Goal: Transaction & Acquisition: Purchase product/service

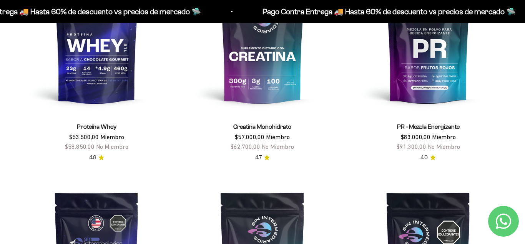
scroll to position [358, 0]
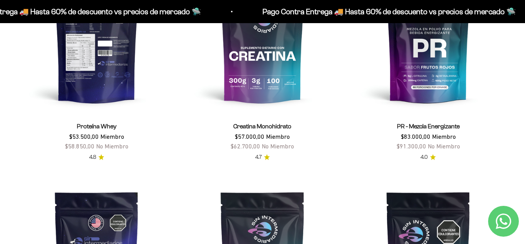
click at [112, 65] on img at bounding box center [96, 35] width 157 height 157
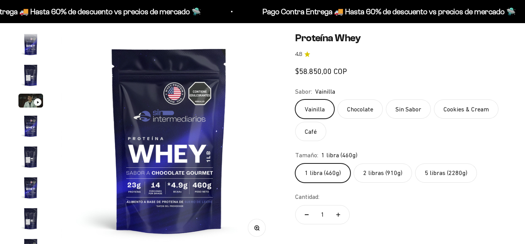
scroll to position [370, 0]
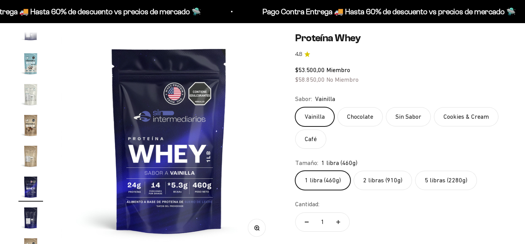
click at [442, 177] on label "5 libras (2280g)" at bounding box center [446, 179] width 62 height 19
click at [295, 170] on input "5 libras (2280g)" at bounding box center [295, 170] width 0 height 0
radio input "true"
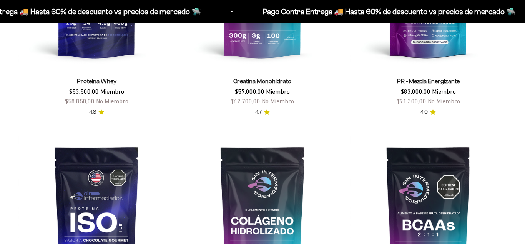
scroll to position [307, 0]
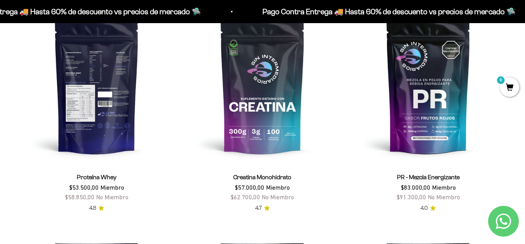
click at [111, 102] on img at bounding box center [96, 85] width 157 height 157
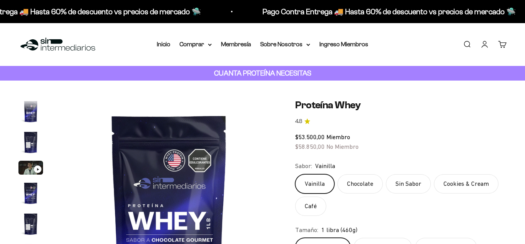
click at [385, 237] on label "2 libras (910g)" at bounding box center [383, 246] width 58 height 19
click at [295, 237] on input "2 libras (910g)" at bounding box center [295, 237] width 0 height 0
radio input "true"
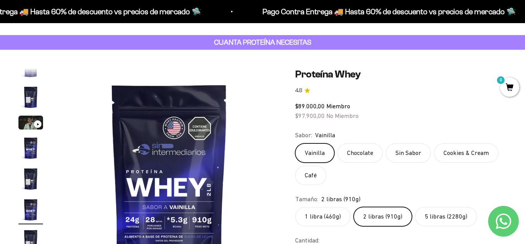
scroll to position [30, 0]
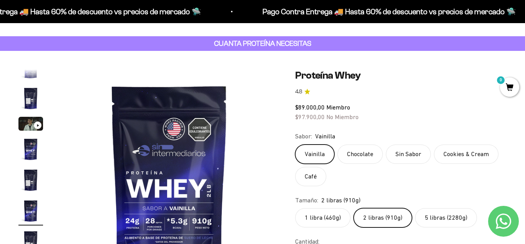
click at [318, 152] on label "Vainilla" at bounding box center [314, 153] width 39 height 19
click at [295, 144] on input "Vainilla" at bounding box center [295, 144] width 0 height 0
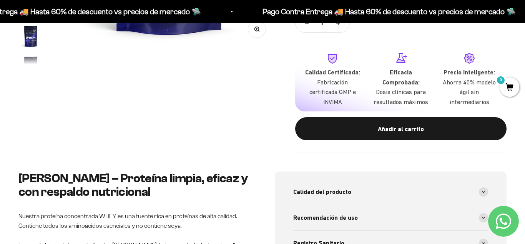
scroll to position [266, 0]
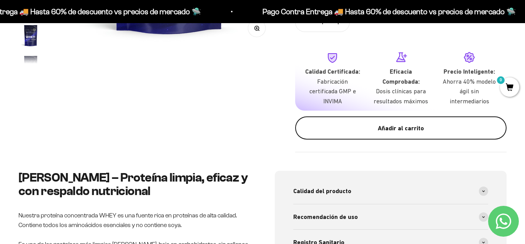
click at [377, 129] on div "Añadir al carrito" at bounding box center [401, 128] width 181 height 10
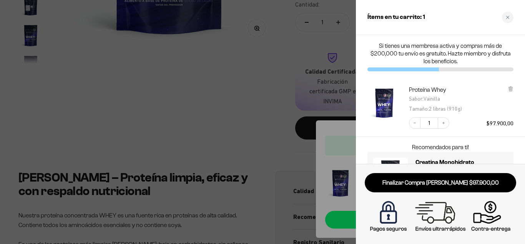
click at [247, 114] on div at bounding box center [262, 122] width 525 height 244
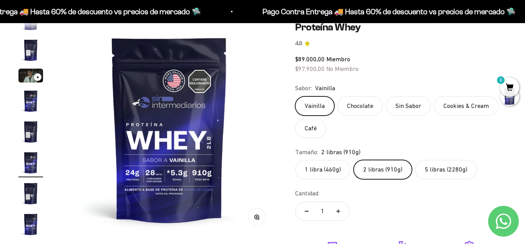
scroll to position [60, 0]
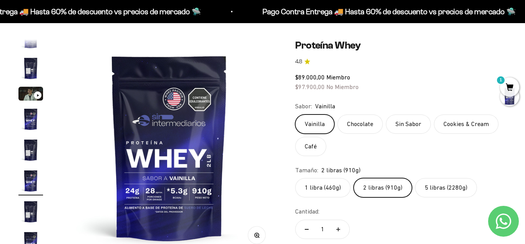
click at [445, 122] on label "Cookies & Cream" at bounding box center [466, 123] width 65 height 19
click at [295, 114] on input "Cookies & Cream" at bounding box center [295, 114] width 0 height 0
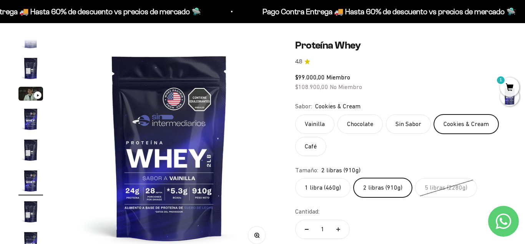
click at [324, 127] on label "Vainilla" at bounding box center [314, 123] width 39 height 19
click at [295, 114] on input "Vainilla" at bounding box center [295, 114] width 0 height 0
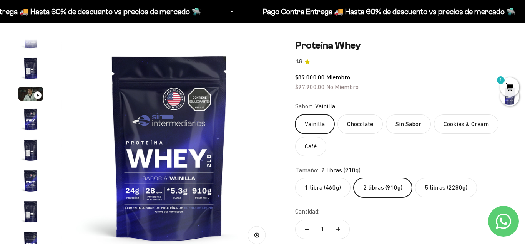
click at [478, 124] on label "Cookies & Cream" at bounding box center [466, 123] width 65 height 19
click at [295, 114] on input "Cookies & Cream" at bounding box center [295, 114] width 0 height 0
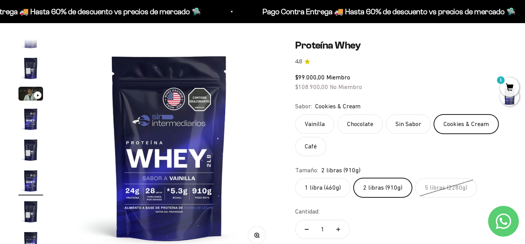
click at [409, 129] on label "Sin Sabor" at bounding box center [408, 123] width 45 height 19
click at [295, 114] on input "Sin Sabor" at bounding box center [295, 114] width 0 height 0
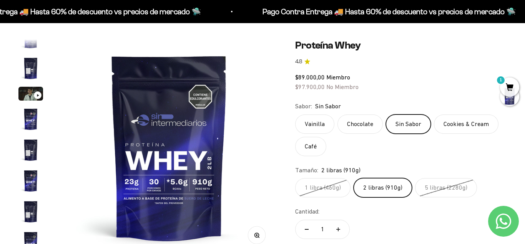
scroll to position [76, 0]
click at [311, 122] on label "Vainilla" at bounding box center [314, 123] width 39 height 19
click at [295, 114] on input "Vainilla" at bounding box center [295, 114] width 0 height 0
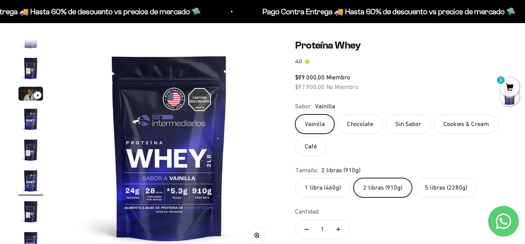
click at [472, 124] on label "Cookies & Cream" at bounding box center [466, 123] width 65 height 19
click at [295, 114] on input "Cookies & Cream" at bounding box center [295, 114] width 0 height 0
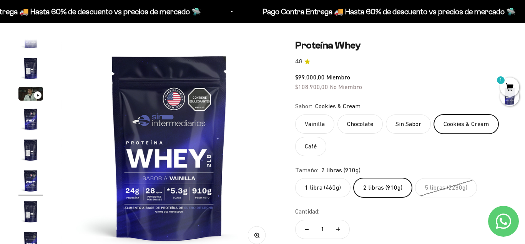
click at [380, 187] on label "2 libras (910g)" at bounding box center [383, 187] width 58 height 19
click at [295, 178] on input "2 libras (910g)" at bounding box center [295, 177] width 0 height 0
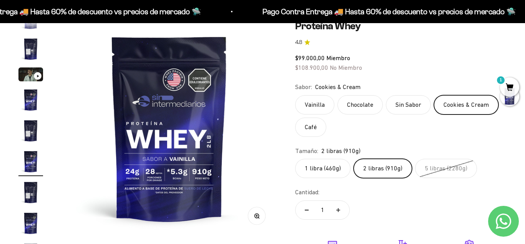
scroll to position [73, 0]
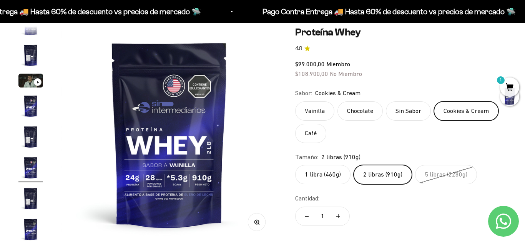
click at [333, 175] on label "1 libra (460g)" at bounding box center [322, 174] width 55 height 19
click at [295, 165] on input "1 libra (460g)" at bounding box center [295, 164] width 0 height 0
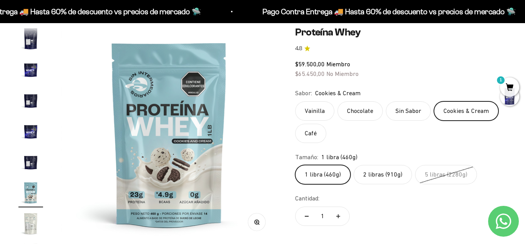
scroll to position [260, 0]
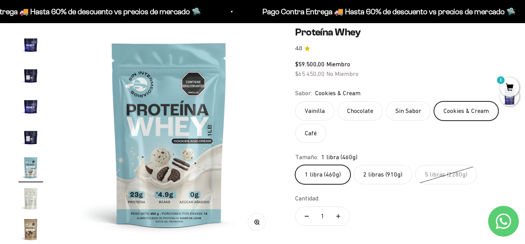
click at [377, 177] on label "2 libras (910g)" at bounding box center [383, 174] width 58 height 19
click at [295, 165] on input "2 libras (910g)" at bounding box center [295, 164] width 0 height 0
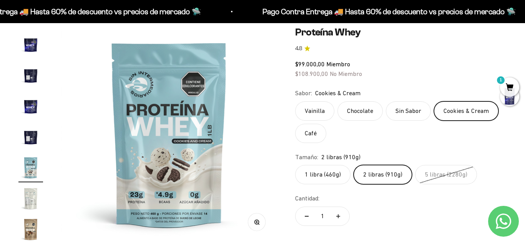
click at [339, 175] on label "1 libra (460g)" at bounding box center [322, 174] width 55 height 19
click at [295, 165] on input "1 libra (460g)" at bounding box center [295, 164] width 0 height 0
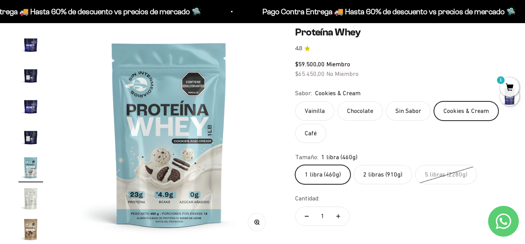
click at [339, 175] on label "1 libra (460g)" at bounding box center [322, 174] width 55 height 19
click at [295, 165] on input "1 libra (460g)" at bounding box center [295, 164] width 0 height 0
click at [322, 175] on label "1 libra (460g)" at bounding box center [322, 174] width 55 height 19
click at [295, 165] on input "1 libra (460g)" at bounding box center [295, 164] width 0 height 0
click at [32, 204] on img "Ir al artículo 15" at bounding box center [30, 198] width 25 height 25
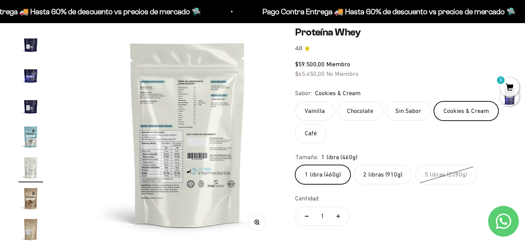
scroll to position [0, 3081]
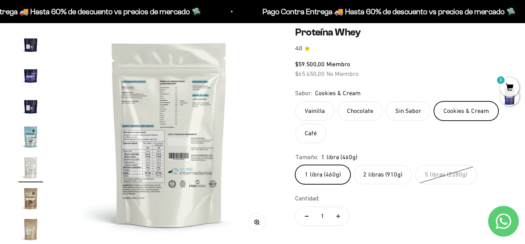
click at [127, 162] on img at bounding box center [169, 133] width 215 height 215
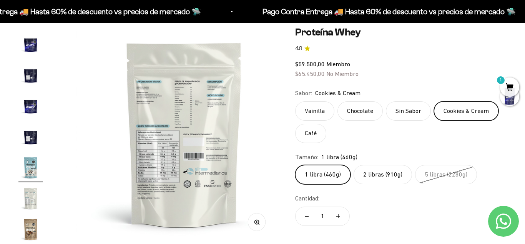
scroll to position [0, 0]
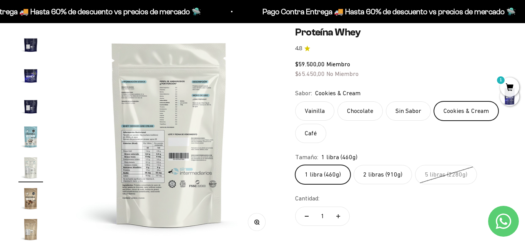
click at [255, 224] on button "Zoom" at bounding box center [257, 221] width 17 height 17
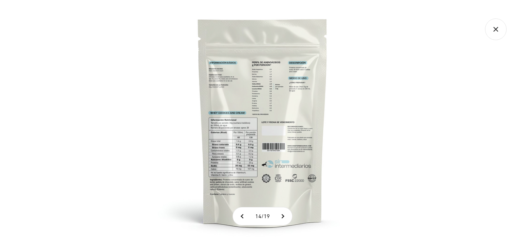
click at [270, 150] on img at bounding box center [263, 122] width 244 height 244
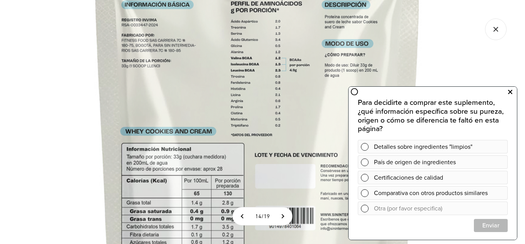
click at [510, 91] on icon at bounding box center [511, 92] width 4 height 10
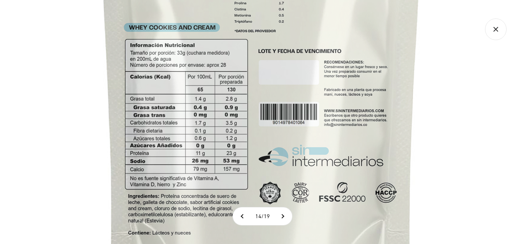
click at [456, 188] on img at bounding box center [261, 50] width 615 height 615
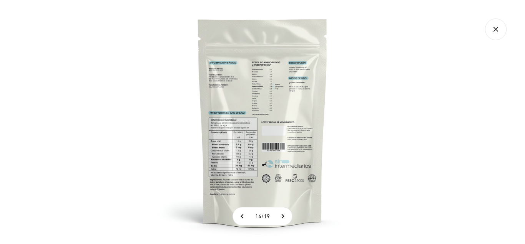
click at [492, 27] on icon "Cerrar galería" at bounding box center [496, 29] width 22 height 22
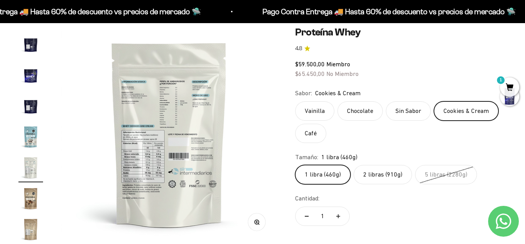
click at [379, 178] on label "2 libras (910g)" at bounding box center [383, 174] width 58 height 19
click at [295, 165] on input "2 libras (910g)" at bounding box center [295, 164] width 0 height 0
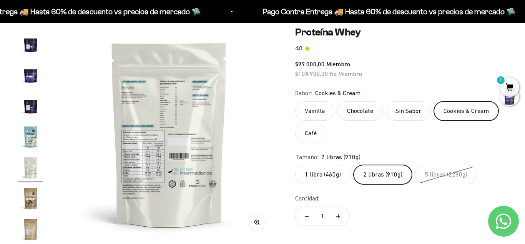
click at [27, 140] on img "Ir al artículo 14" at bounding box center [30, 136] width 25 height 25
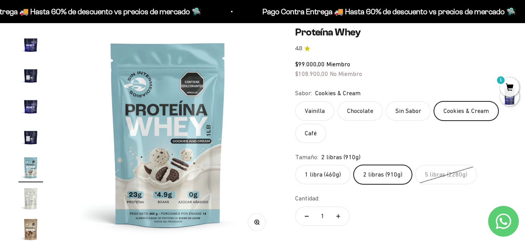
scroll to position [0, 2861]
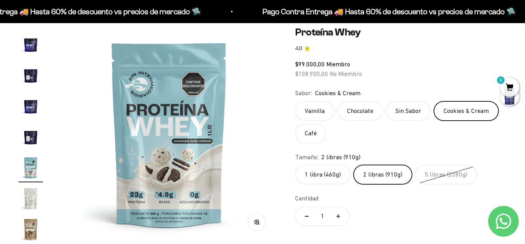
click at [196, 184] on img at bounding box center [169, 133] width 215 height 215
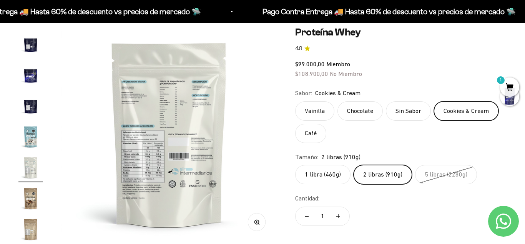
click at [33, 140] on img "Ir al artículo 14" at bounding box center [30, 136] width 25 height 25
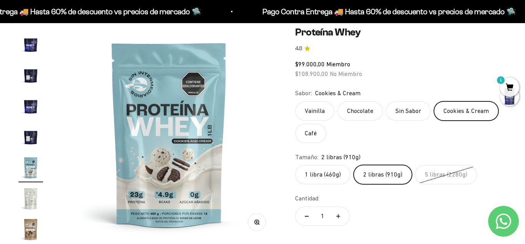
click at [341, 173] on label "1 libra (460g)" at bounding box center [322, 174] width 55 height 19
click at [295, 165] on input "1 libra (460g)" at bounding box center [295, 164] width 0 height 0
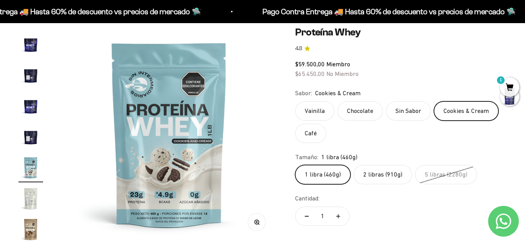
click at [374, 174] on label "2 libras (910g)" at bounding box center [383, 174] width 58 height 19
click at [295, 165] on input "2 libras (910g)" at bounding box center [295, 164] width 0 height 0
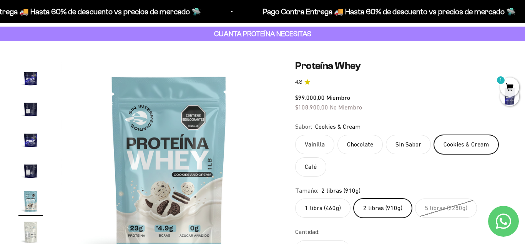
scroll to position [46, 0]
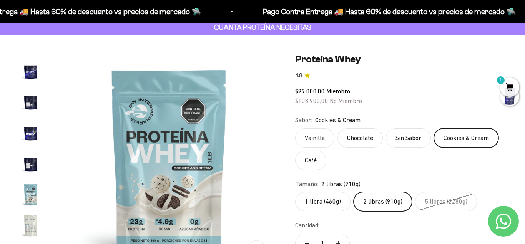
click at [374, 203] on label "2 libras (910g)" at bounding box center [383, 201] width 58 height 19
click at [295, 192] on input "2 libras (910g)" at bounding box center [295, 191] width 0 height 0
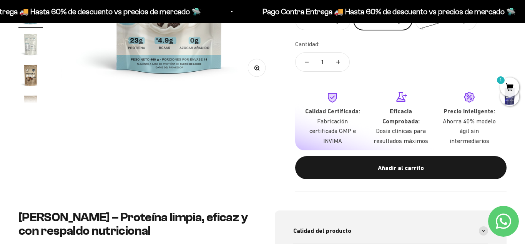
scroll to position [227, 0]
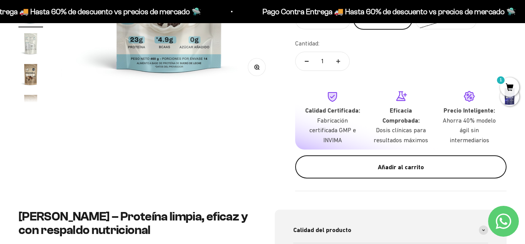
click at [405, 172] on button "Añadir al carrito" at bounding box center [401, 166] width 212 height 23
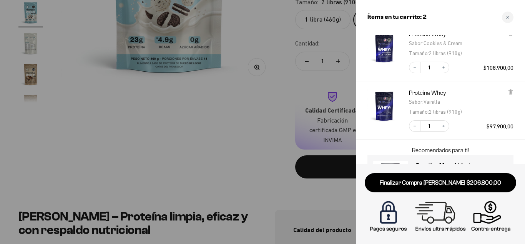
scroll to position [83, 0]
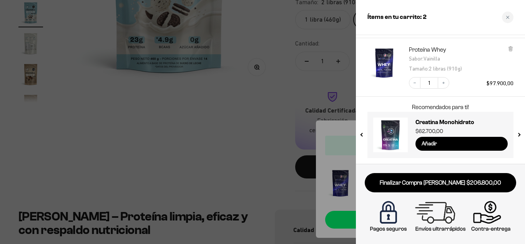
click at [394, 126] on link at bounding box center [391, 134] width 35 height 35
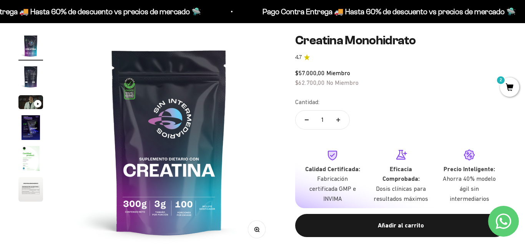
scroll to position [67, 0]
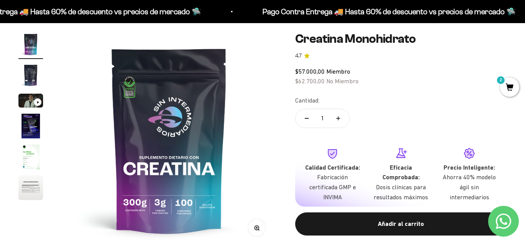
click at [29, 71] on img "Ir al artículo 2" at bounding box center [30, 75] width 25 height 25
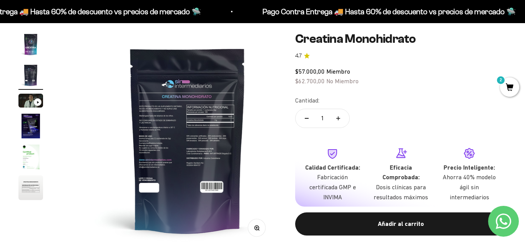
scroll to position [0, 220]
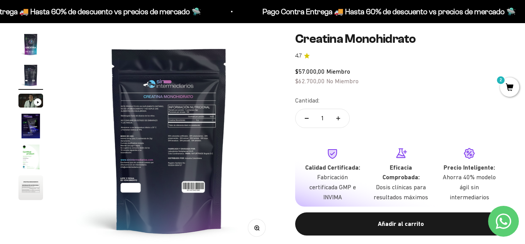
click at [183, 133] on img at bounding box center [169, 139] width 215 height 215
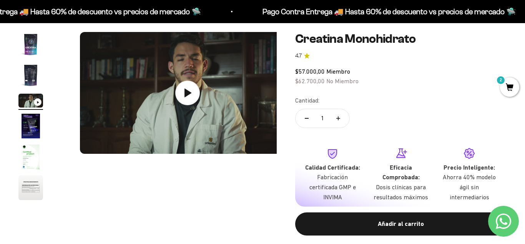
scroll to position [0, 440]
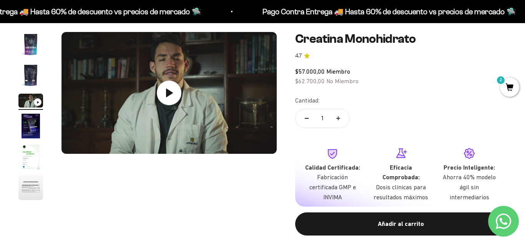
click at [35, 75] on img "Ir al artículo 2" at bounding box center [30, 75] width 25 height 25
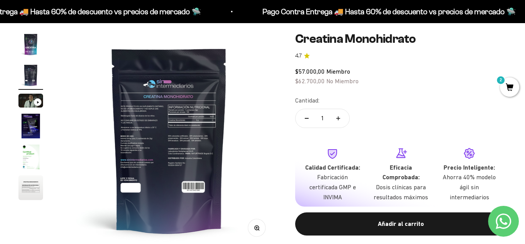
click at [33, 192] on img "Ir al artículo 6" at bounding box center [30, 187] width 25 height 25
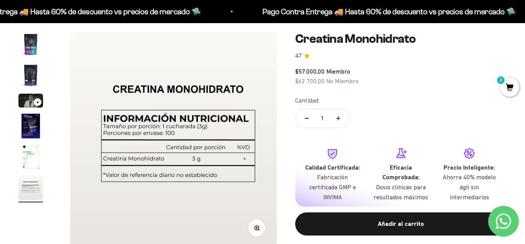
scroll to position [0, 1100]
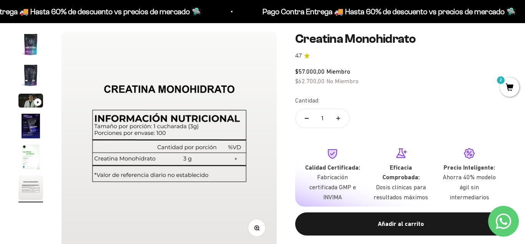
click at [34, 123] on img "Ir al artículo 4" at bounding box center [30, 125] width 25 height 25
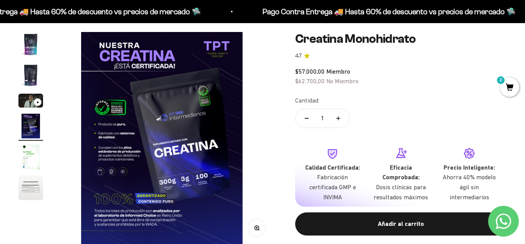
scroll to position [0, 660]
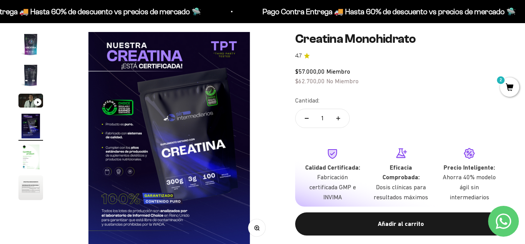
click at [28, 80] on img "Ir al artículo 2" at bounding box center [30, 75] width 25 height 25
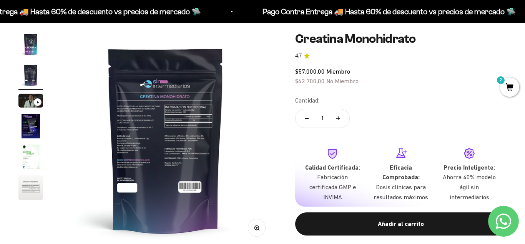
scroll to position [0, 220]
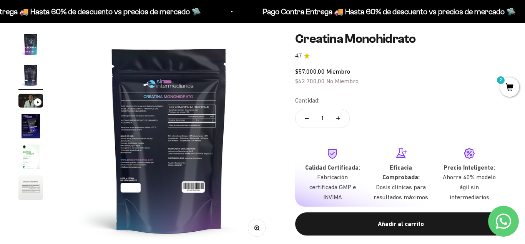
click at [36, 38] on img "Ir al artículo 1" at bounding box center [30, 44] width 25 height 25
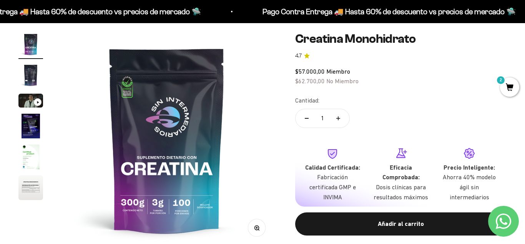
scroll to position [0, 0]
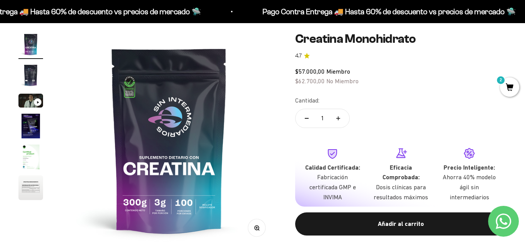
click at [186, 212] on img at bounding box center [169, 139] width 215 height 215
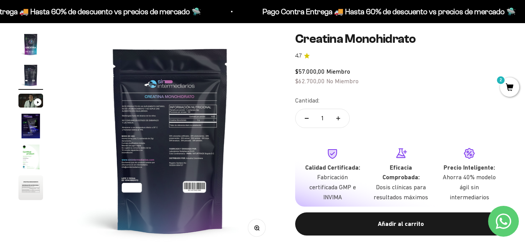
scroll to position [0, 220]
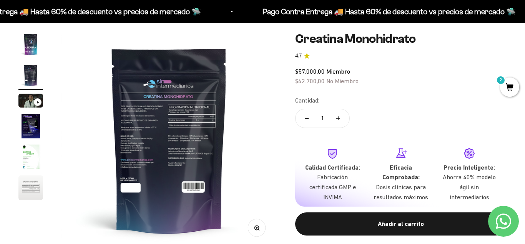
click at [258, 230] on icon "button" at bounding box center [256, 227] width 5 height 5
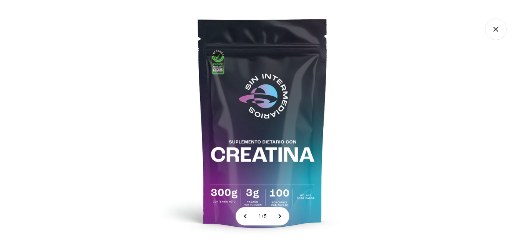
click at [285, 197] on img at bounding box center [263, 122] width 244 height 244
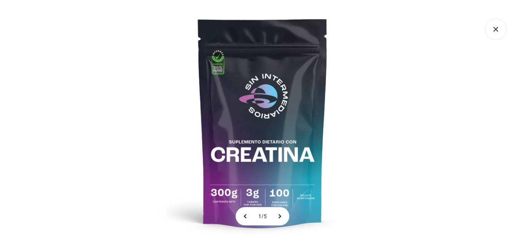
click at [497, 27] on icon "Cerrar galería" at bounding box center [496, 29] width 22 height 22
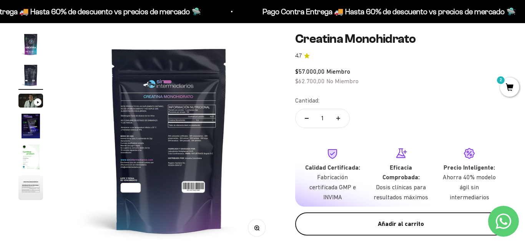
click at [402, 222] on div "Añadir al carrito" at bounding box center [401, 223] width 181 height 10
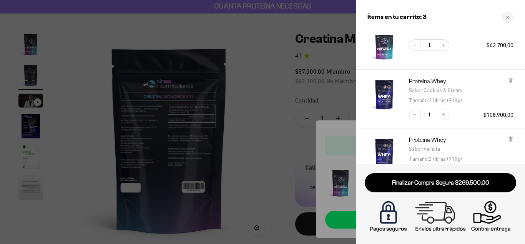
scroll to position [133, 0]
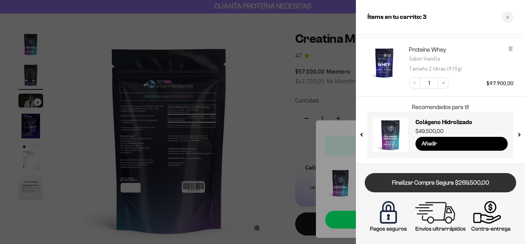
click at [431, 185] on link "Finalizar Compra Segura $269.500,00" at bounding box center [441, 183] width 152 height 20
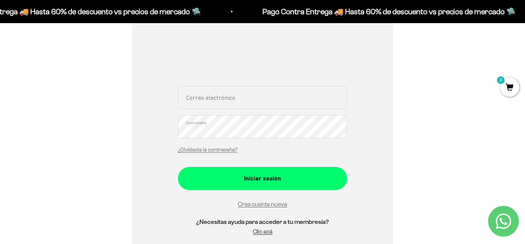
scroll to position [128, 0]
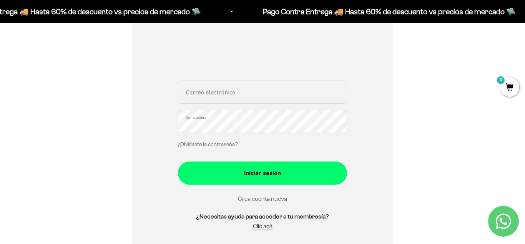
click at [271, 195] on link "Crea cuenta nueva" at bounding box center [262, 198] width 49 height 7
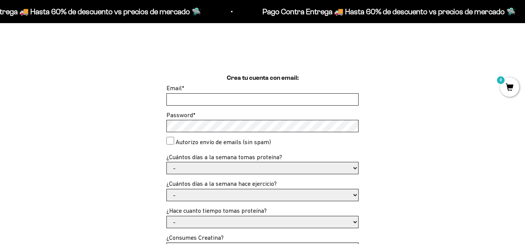
scroll to position [189, 0]
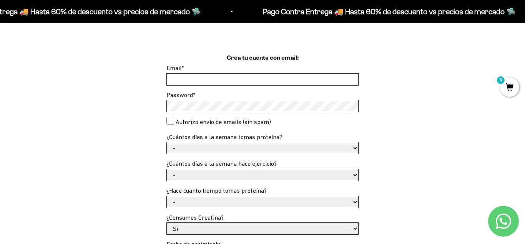
click at [213, 76] on input "Email *" at bounding box center [263, 79] width 192 height 12
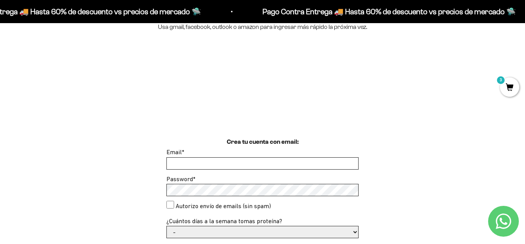
scroll to position [98, 0]
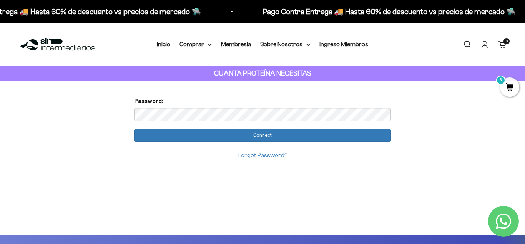
click at [134, 128] on input "Connect" at bounding box center [262, 134] width 257 height 13
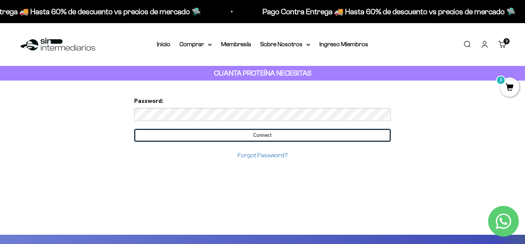
click at [230, 140] on input "Connect" at bounding box center [262, 134] width 257 height 13
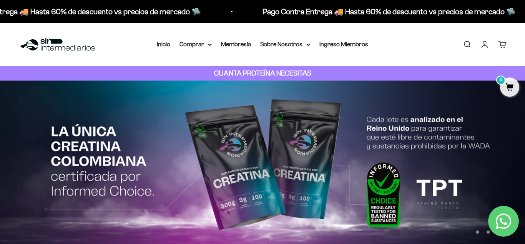
click at [484, 45] on link "Cuenta" at bounding box center [485, 44] width 8 height 8
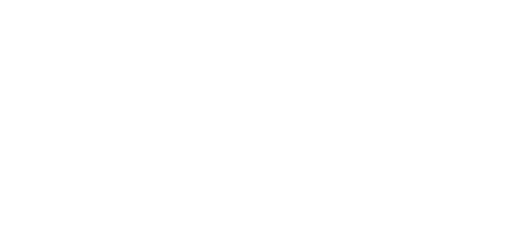
click at [484, 0] on html at bounding box center [262, 0] width 525 height 0
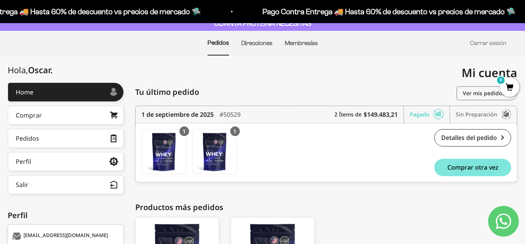
scroll to position [47, 0]
